Goal: Participate in discussion: Engage in conversation with other users on a specific topic

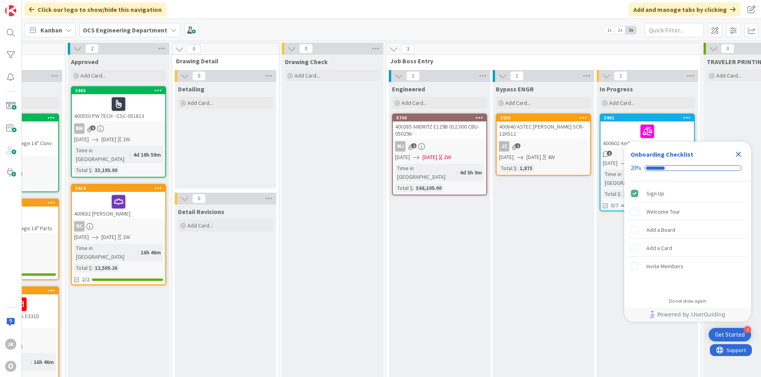
scroll to position [0, 687]
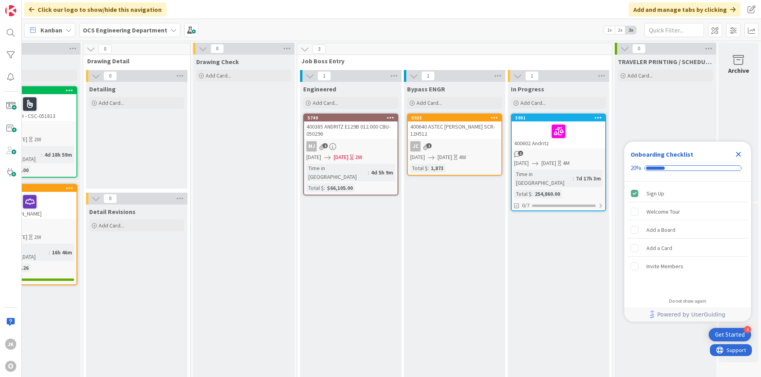
click at [589, 154] on icon "Close Checklist" at bounding box center [738, 155] width 10 height 10
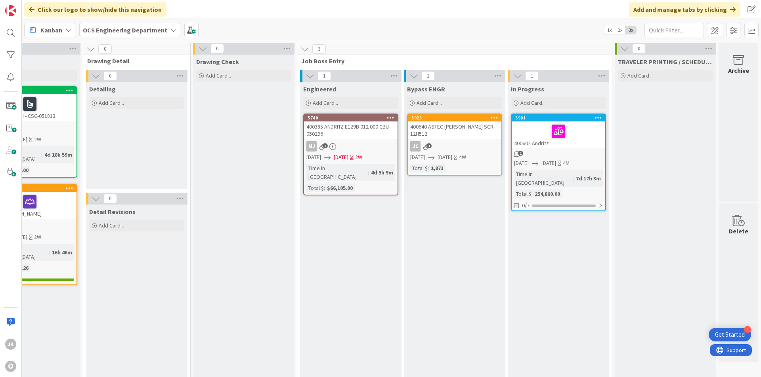
scroll to position [0, 0]
click at [434, 126] on div "400640 ASTEC [PERSON_NAME] SCR-12H512" at bounding box center [454, 130] width 93 height 17
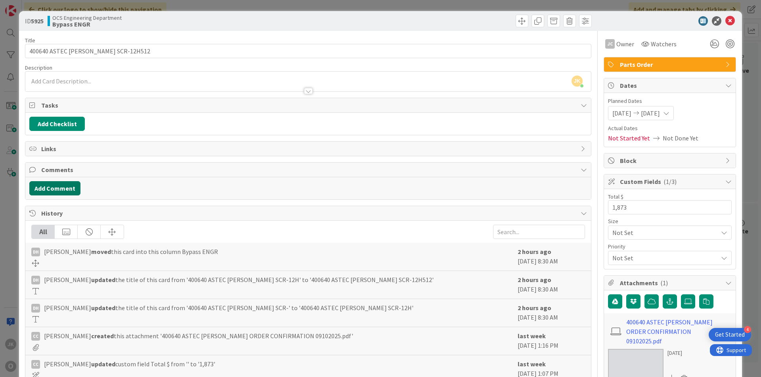
click at [53, 189] on button "Add Comment" at bounding box center [54, 188] width 51 height 14
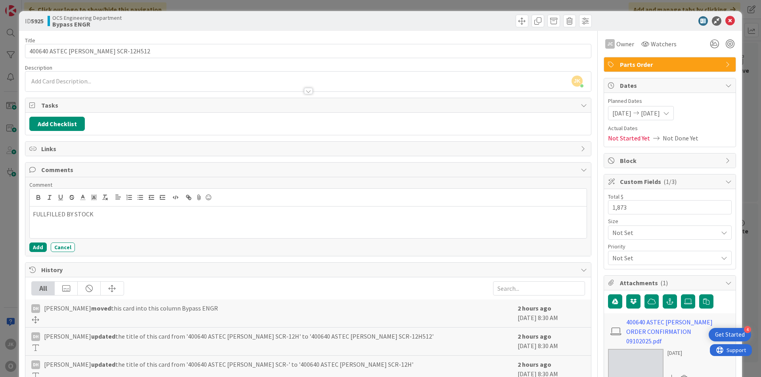
click at [43, 213] on p "FULLFILLED BY STOCK" at bounding box center [308, 214] width 550 height 9
click at [97, 211] on p "FULFILLED BY [PERSON_NAME]" at bounding box center [308, 214] width 550 height 9
click at [30, 251] on button "Add" at bounding box center [37, 248] width 17 height 10
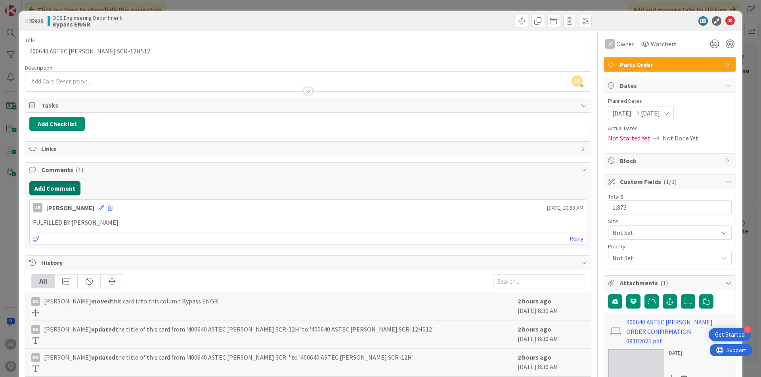
click at [42, 190] on button "Add Comment" at bounding box center [54, 188] width 51 height 14
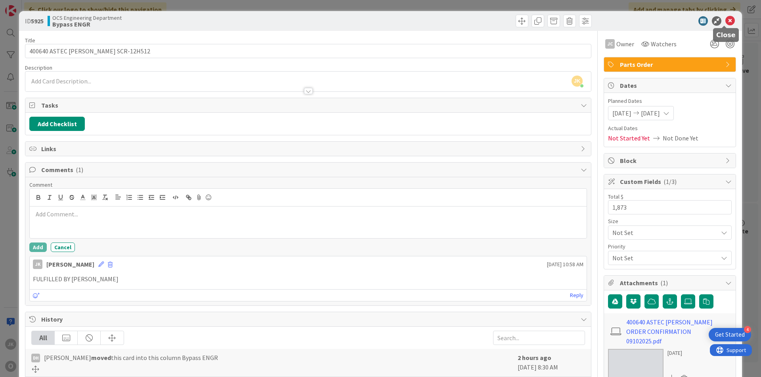
click at [589, 19] on icon at bounding box center [730, 21] width 10 height 10
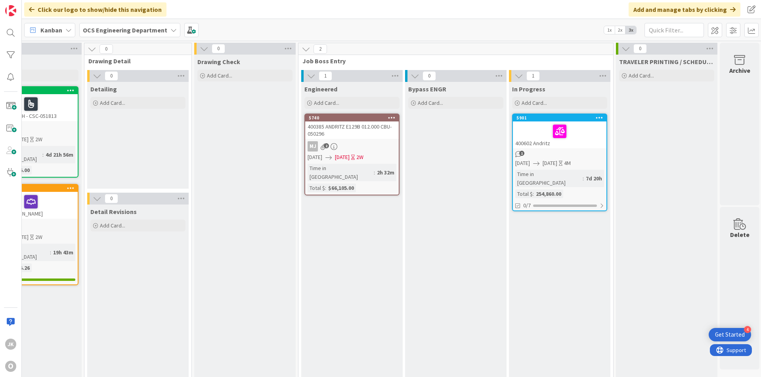
scroll to position [0, 687]
